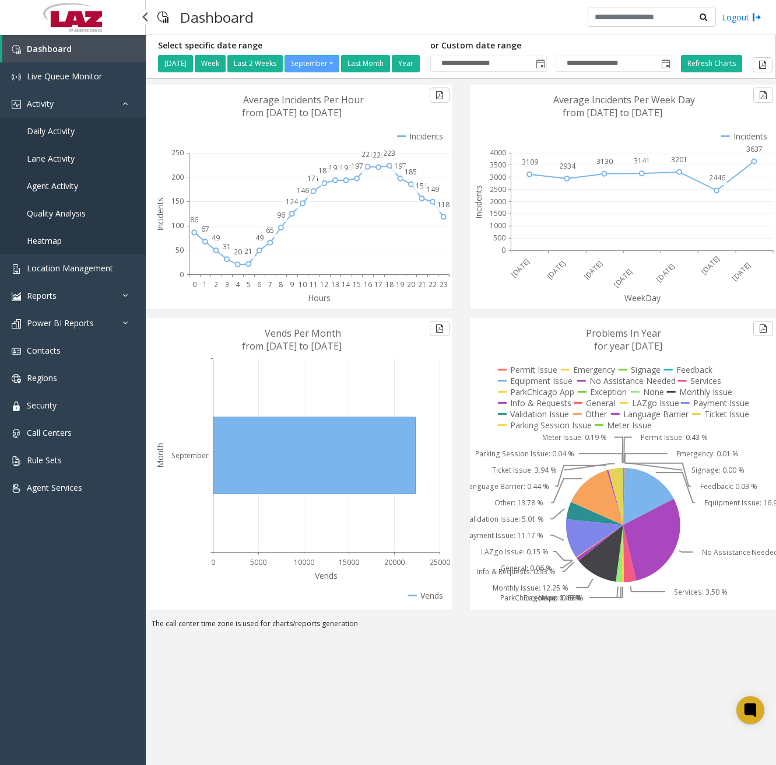
click at [70, 132] on span "Daily Activity" at bounding box center [51, 130] width 48 height 11
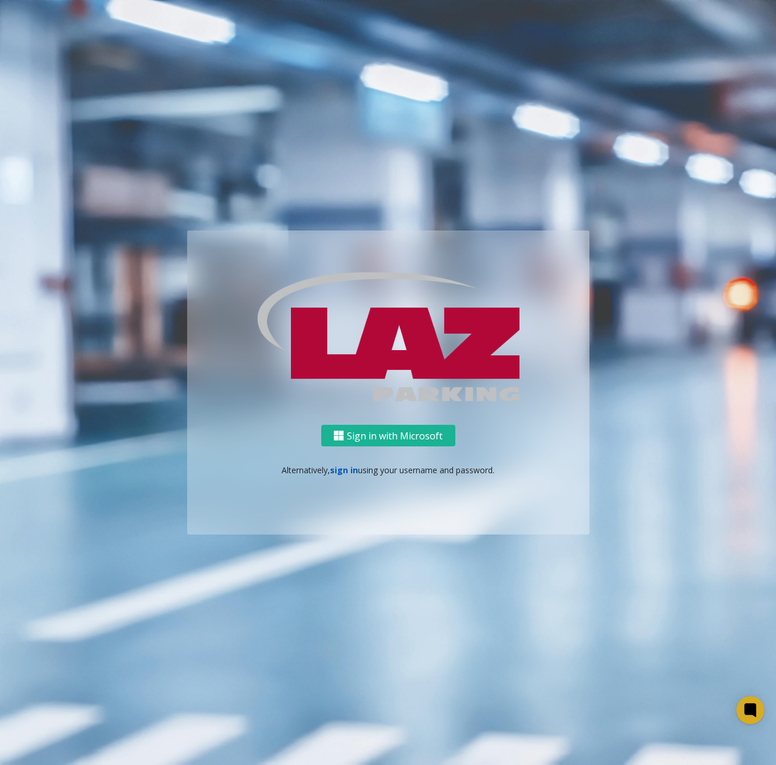
click at [343, 470] on link "sign in" at bounding box center [344, 469] width 28 height 11
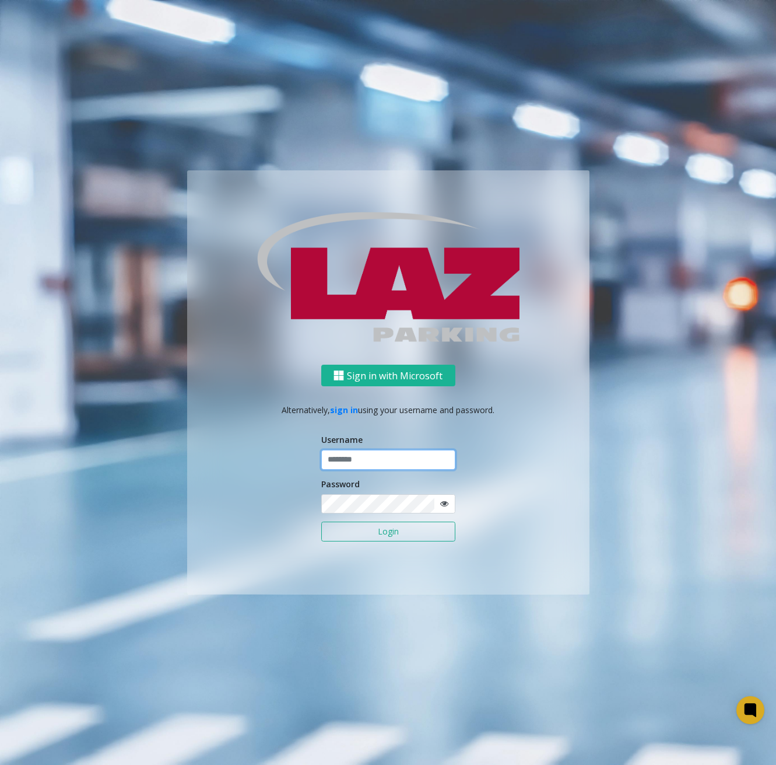
click at [378, 457] on input "text" at bounding box center [388, 460] width 134 height 20
type input "**********"
click at [270, 410] on p "Alternatively, sign in using your username and password." at bounding box center [388, 410] width 379 height 12
click at [392, 533] on button "Login" at bounding box center [388, 531] width 134 height 20
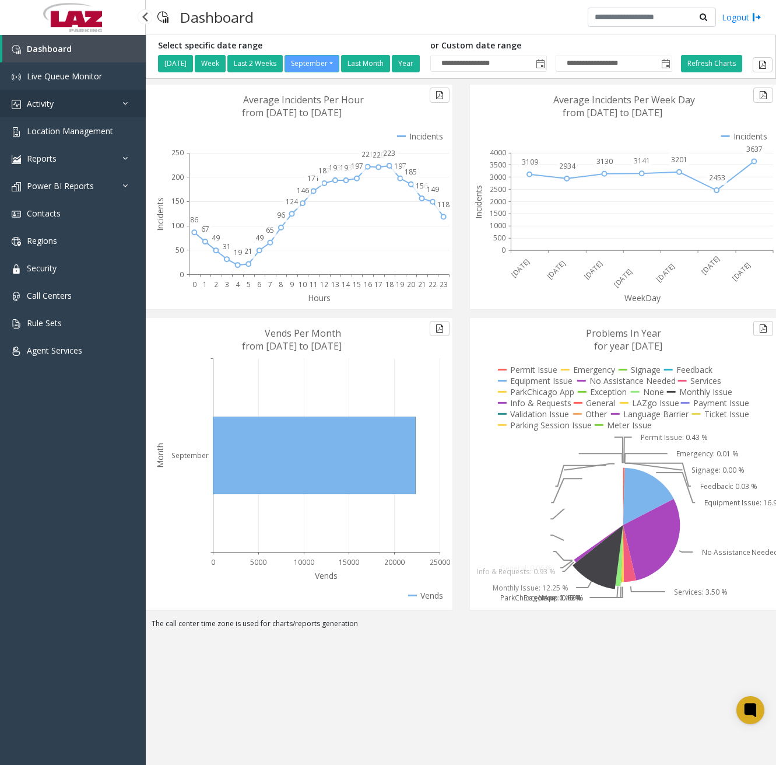
click at [63, 99] on link "Activity" at bounding box center [73, 103] width 146 height 27
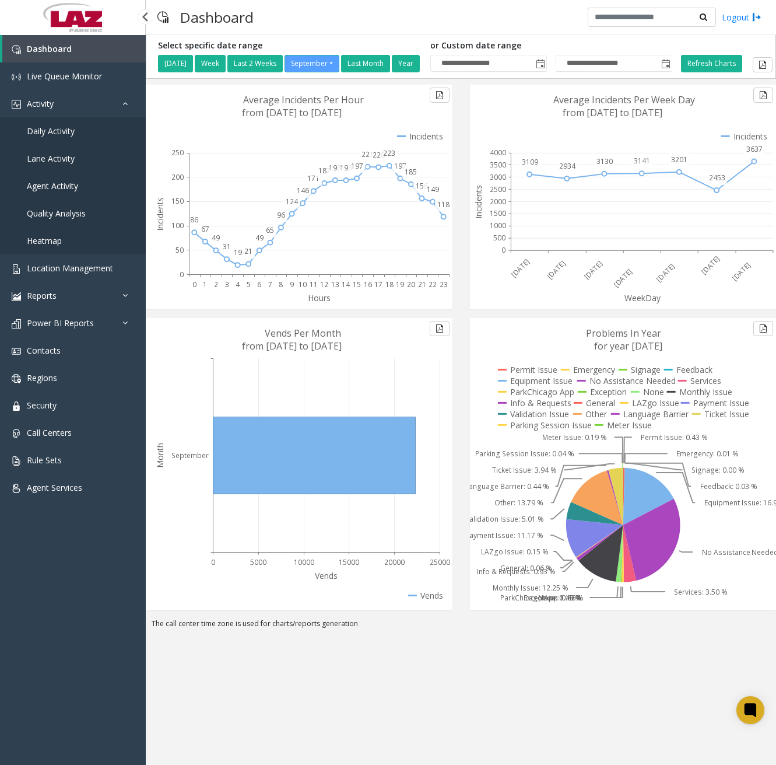
click at [52, 128] on span "Daily Activity" at bounding box center [51, 130] width 48 height 11
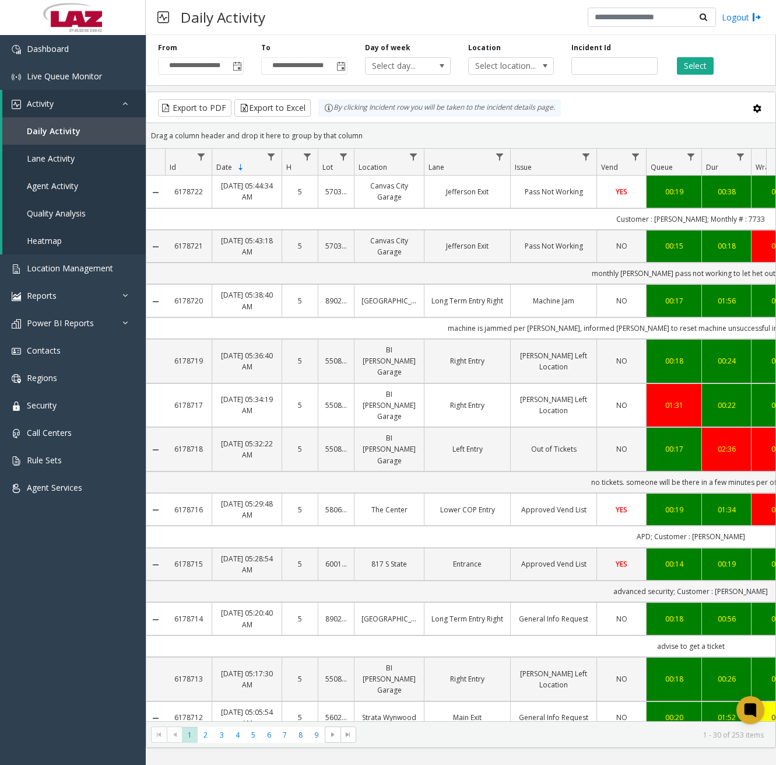
click at [776, 250] on kendo-grid "Export to PDF Export to Excel By clicking Incident row you will be taken to the…" at bounding box center [461, 420] width 630 height 656
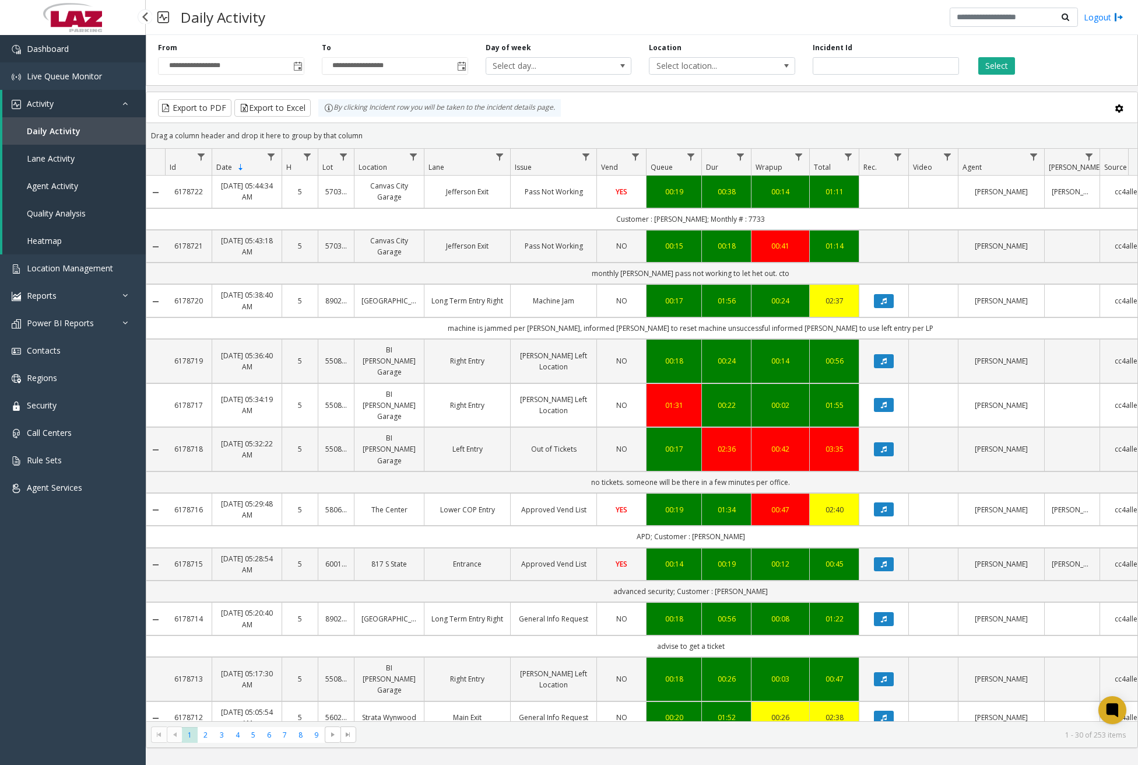
click at [63, 54] on link "Dashboard" at bounding box center [73, 48] width 146 height 27
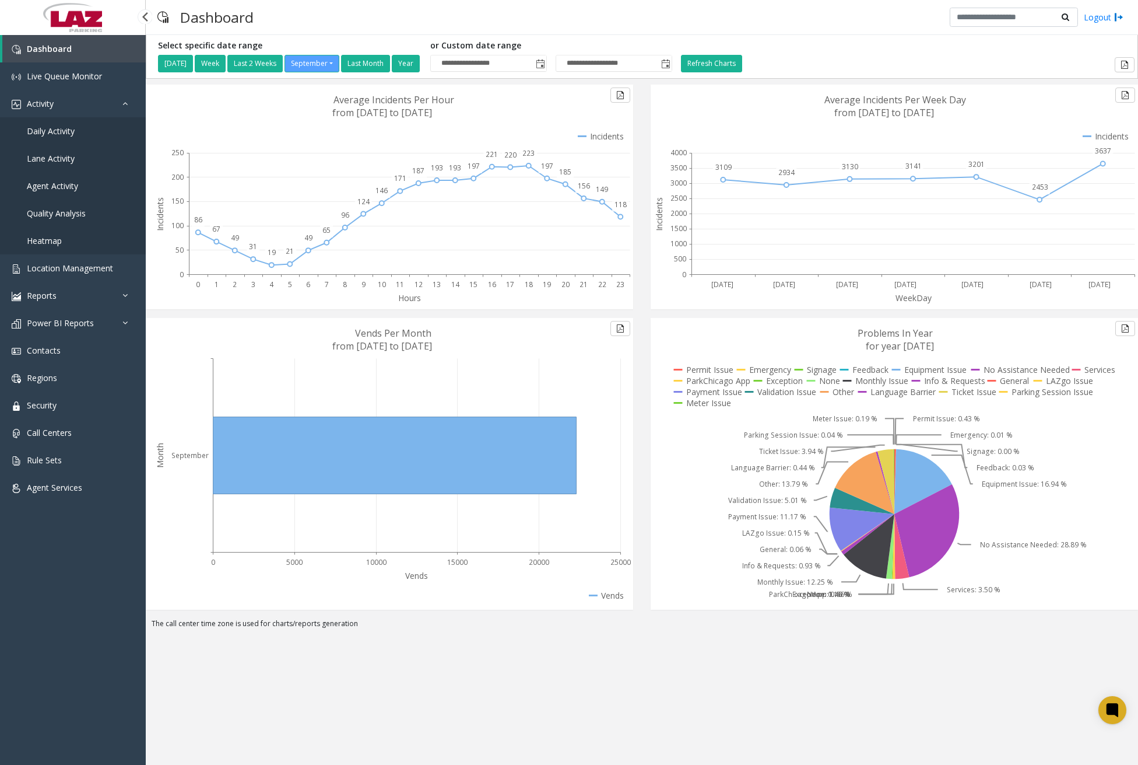
click at [56, 132] on span "Daily Activity" at bounding box center [51, 130] width 48 height 11
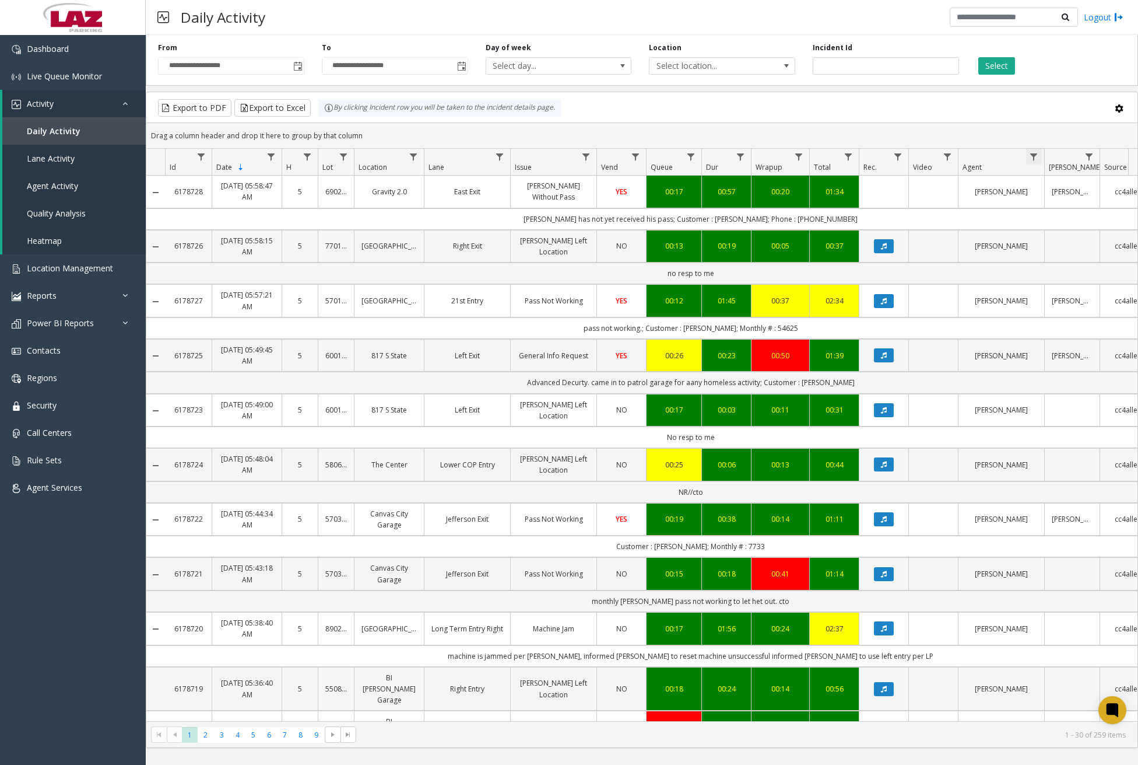
click at [776, 153] on span "Data table" at bounding box center [1033, 156] width 9 height 9
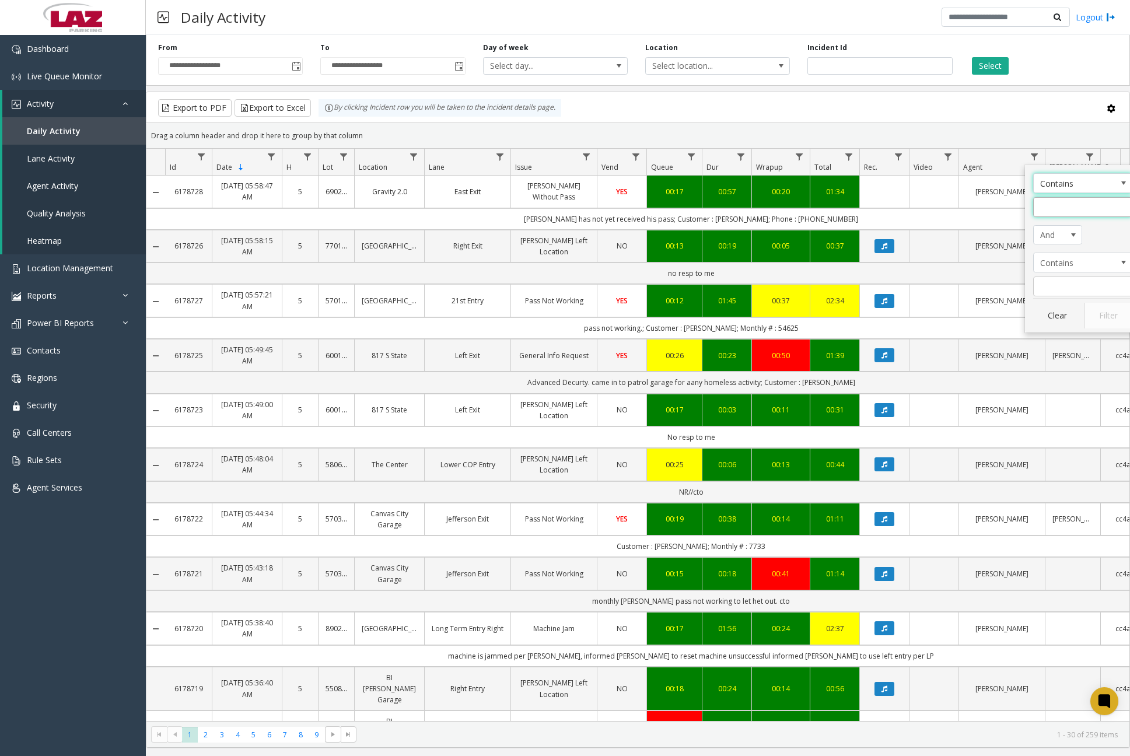
click at [776, 207] on input "Agent Filter" at bounding box center [1082, 207] width 99 height 20
type input "*****"
click at [776, 310] on button "Filter" at bounding box center [1108, 316] width 48 height 26
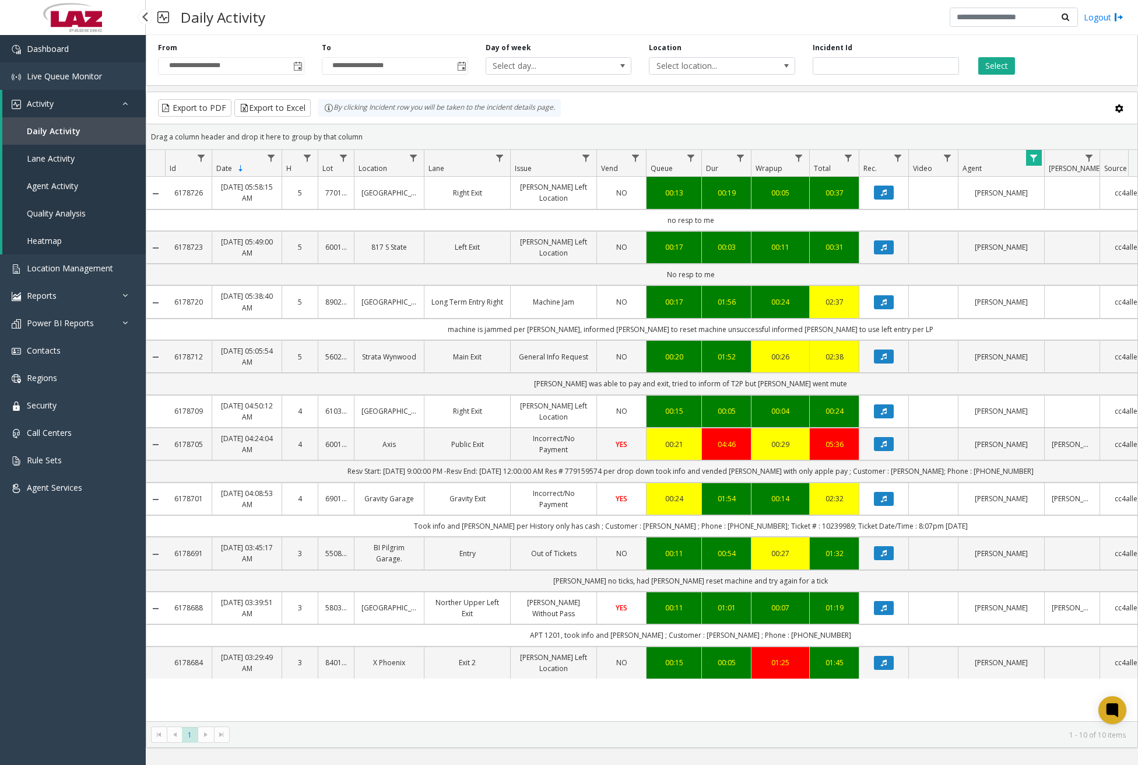
click at [79, 55] on link "Dashboard" at bounding box center [73, 48] width 146 height 27
